Goal: Transaction & Acquisition: Purchase product/service

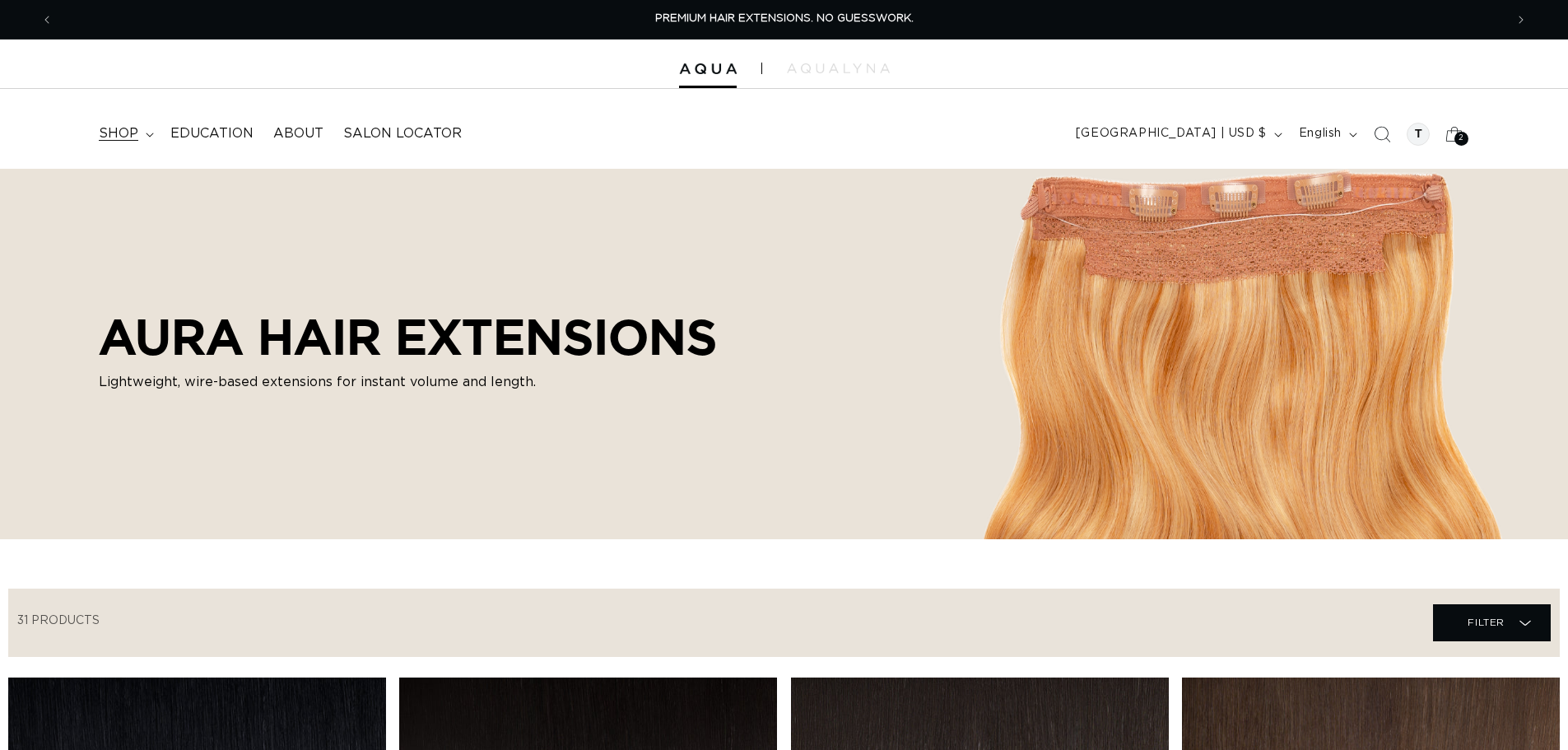
click at [109, 139] on span "shop" at bounding box center [118, 133] width 40 height 17
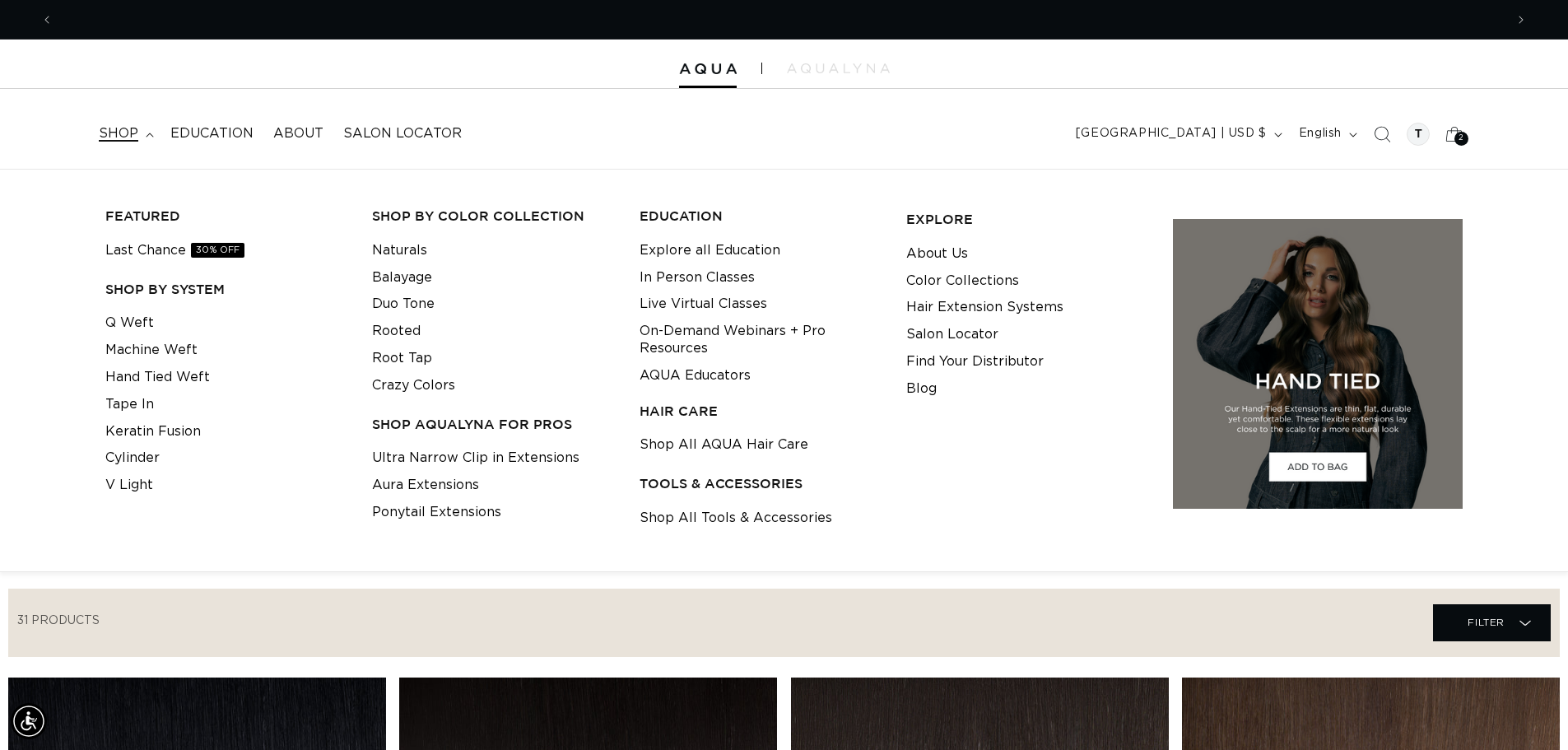
scroll to position [0, 2902]
drag, startPoint x: 155, startPoint y: 322, endPoint x: 44, endPoint y: 314, distance: 111.3
click at [44, 314] on div "FEATURED Last Chance 30% OFF SHOP BY SYSTEM Q Weft Machine Weft Hand Tied Weft …" at bounding box center [784, 370] width 1568 height 352
click at [155, 433] on link "Keratin Fusion" at bounding box center [154, 433] width 96 height 28
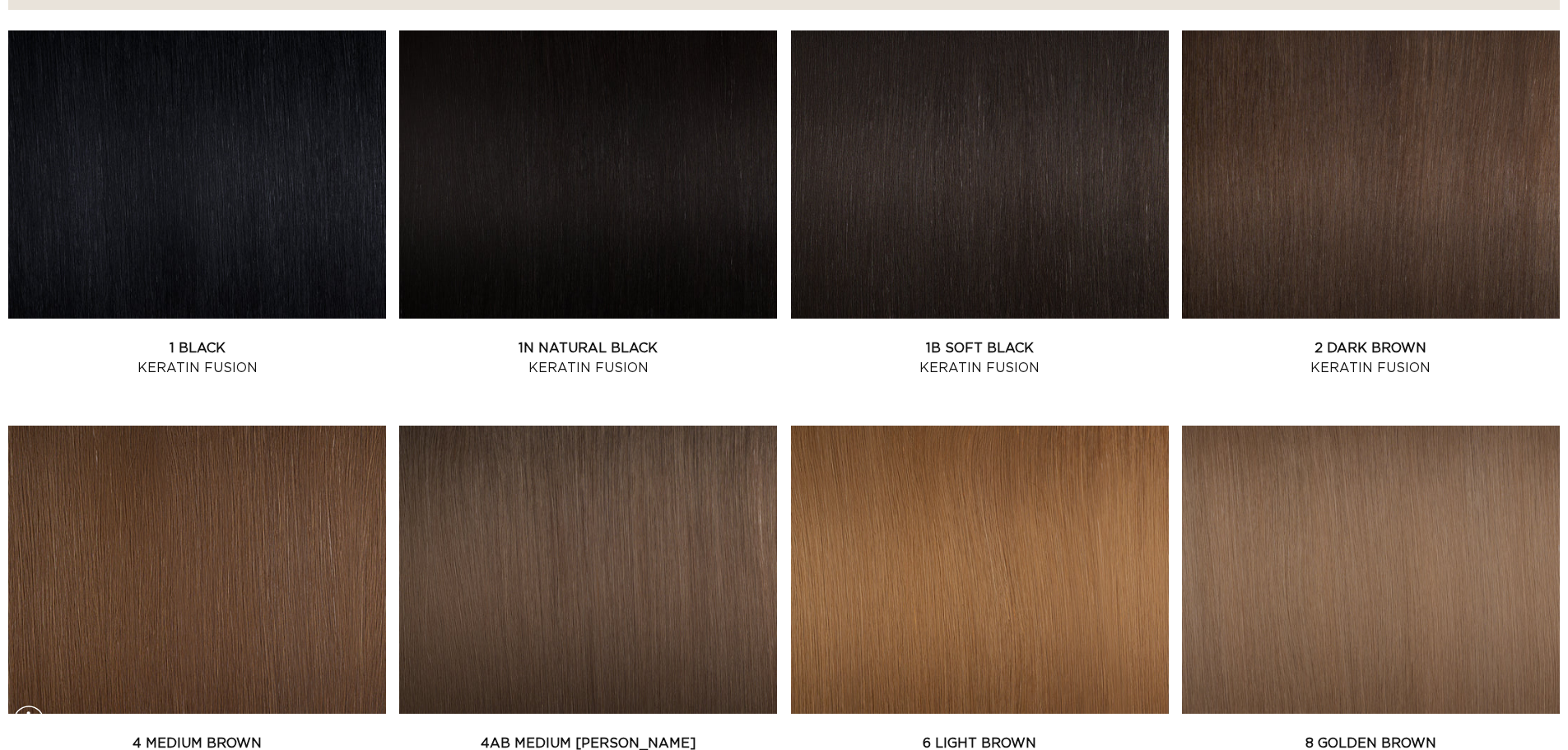
scroll to position [659, 0]
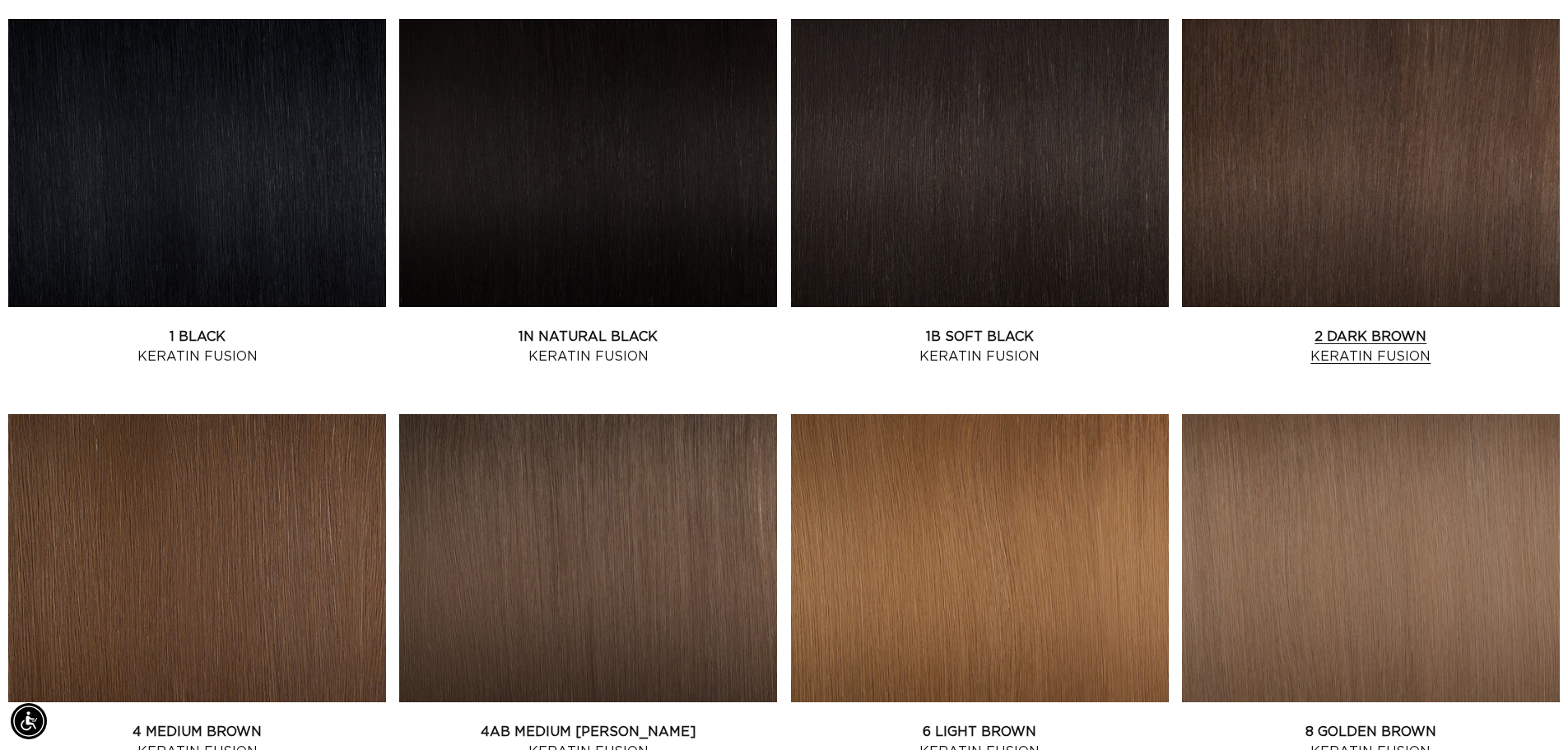
click at [1328, 327] on link "2 Dark Brown Keratin Fusion" at bounding box center [1370, 346] width 378 height 40
